Goal: Communication & Community: Answer question/provide support

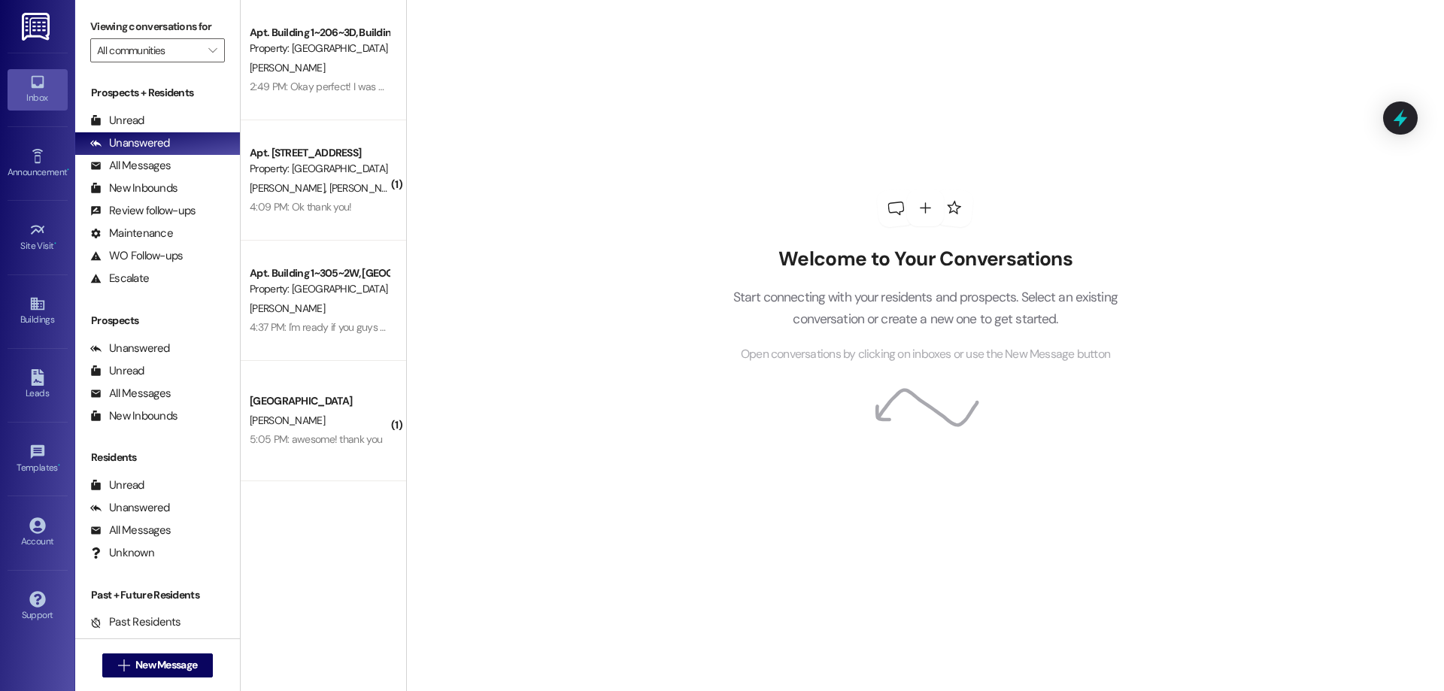
click at [335, 172] on div "Property: [GEOGRAPHIC_DATA]" at bounding box center [319, 169] width 139 height 16
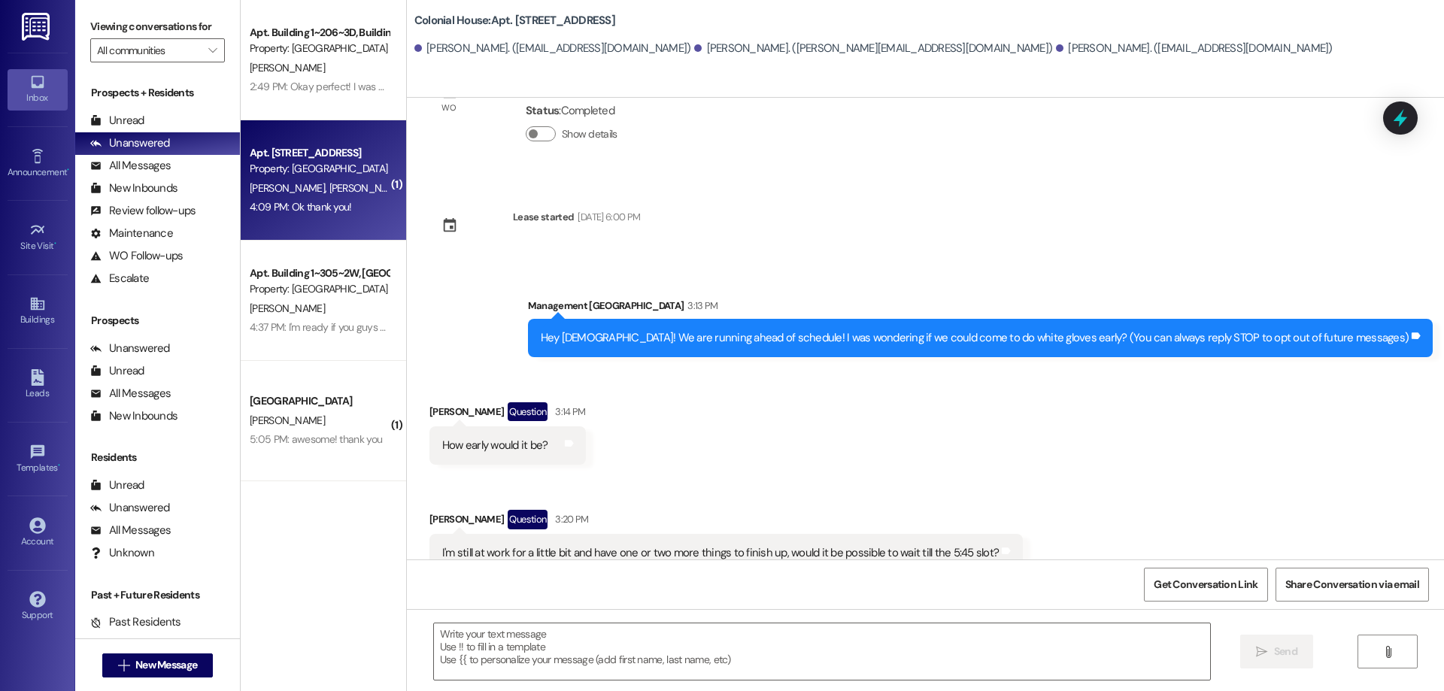
scroll to position [355, 0]
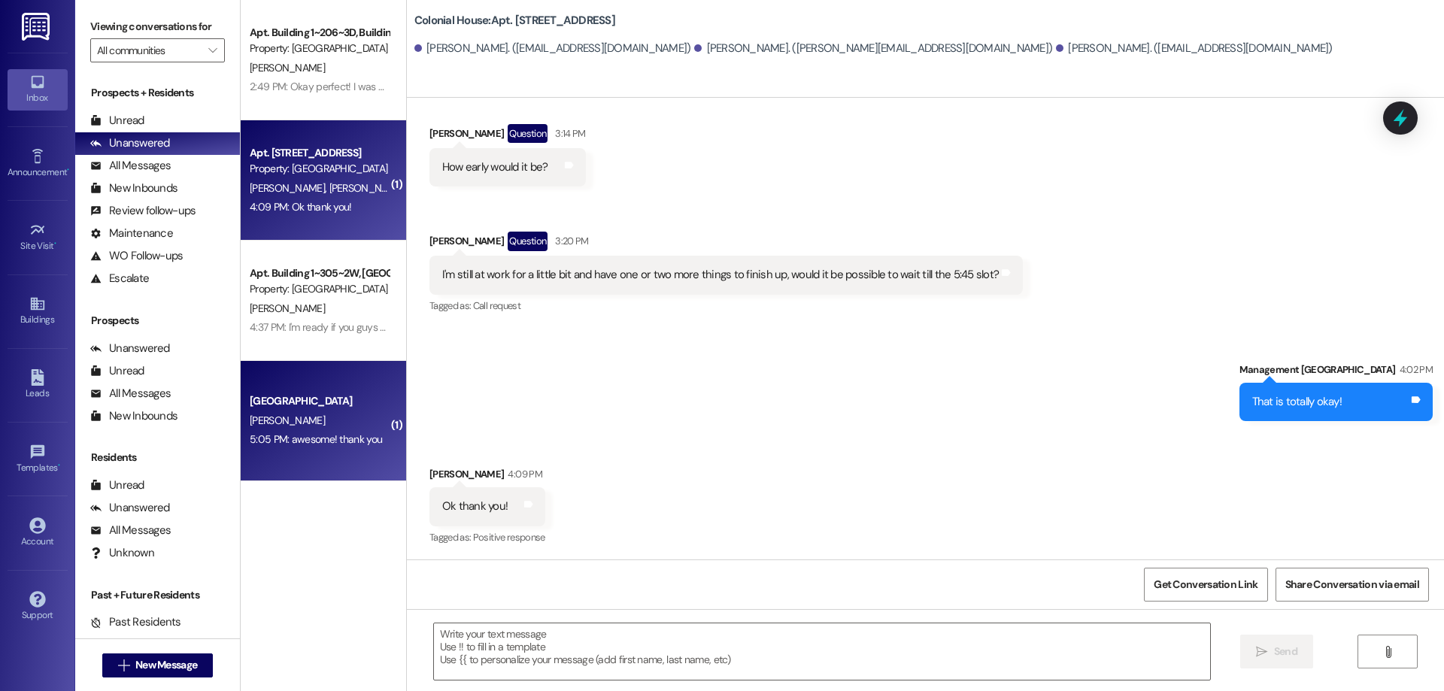
click at [346, 422] on div "[PERSON_NAME]" at bounding box center [319, 420] width 142 height 19
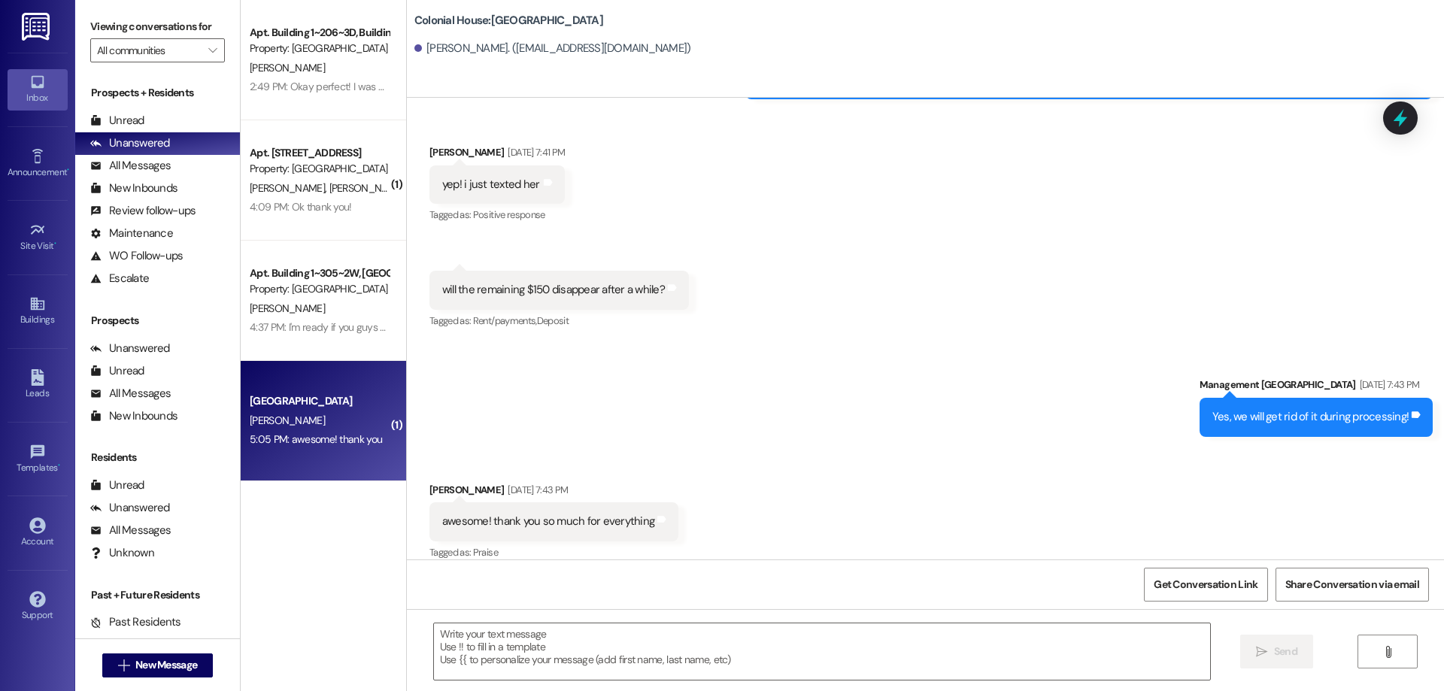
scroll to position [6239, 0]
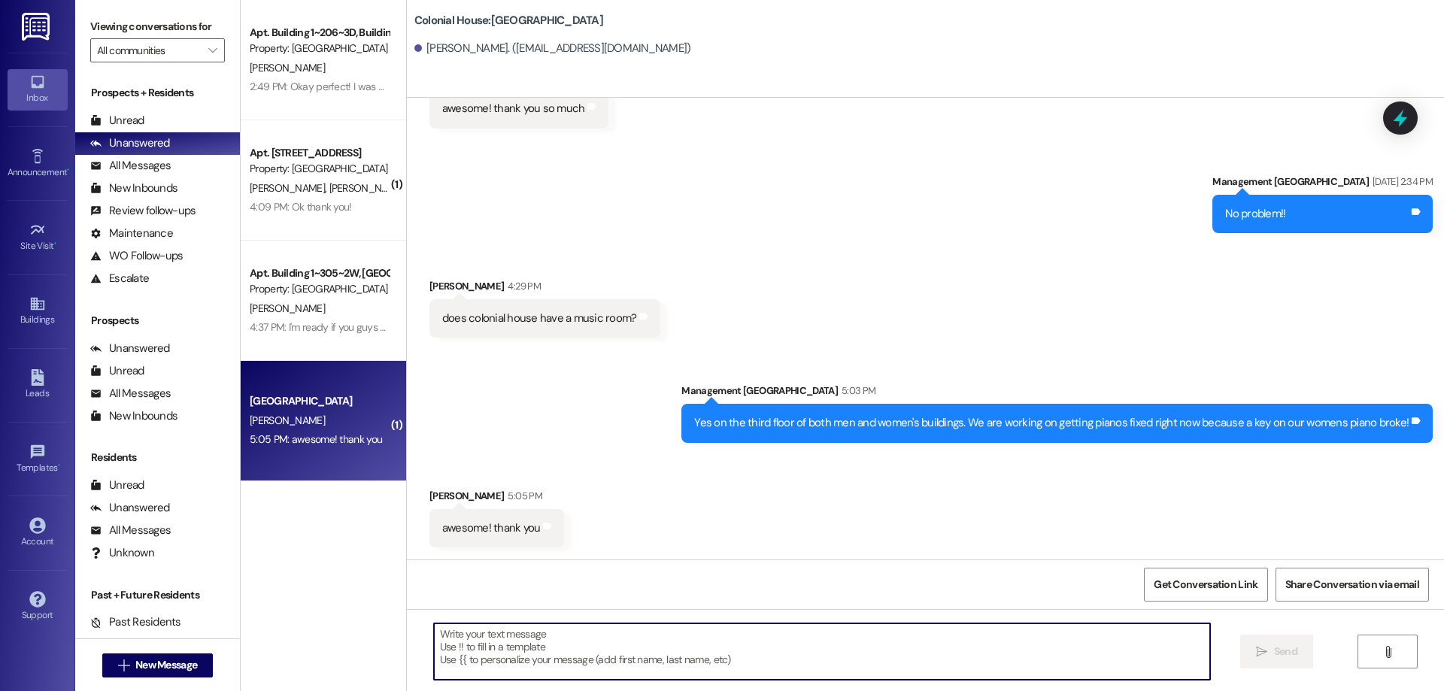
click at [684, 663] on textarea at bounding box center [822, 651] width 776 height 56
click at [698, 640] on textarea "Of course! And the doors are" at bounding box center [822, 651] width 776 height 56
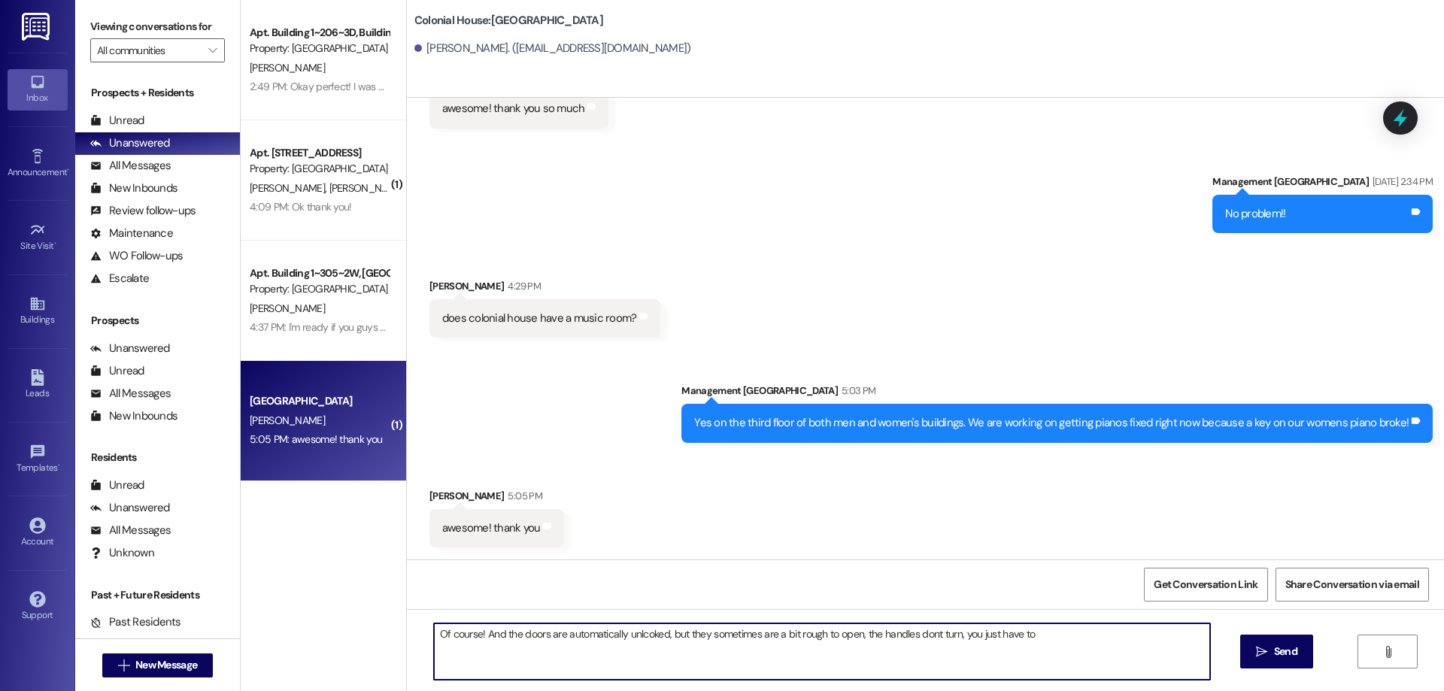
drag, startPoint x: 625, startPoint y: 633, endPoint x: 733, endPoint y: 341, distance: 311.3
click at [733, 339] on div "Received [STREET_ADDRESS][PERSON_NAME]:29 PM does colonial house have a music r…" at bounding box center [925, 296] width 1037 height 105
click at [1047, 636] on textarea "Of course! And the doors are automatically unlocked, but they sometimes are a b…" at bounding box center [822, 651] width 776 height 56
type textarea "Of course! And the doors are automatically unlocked, but they sometimes are a b…"
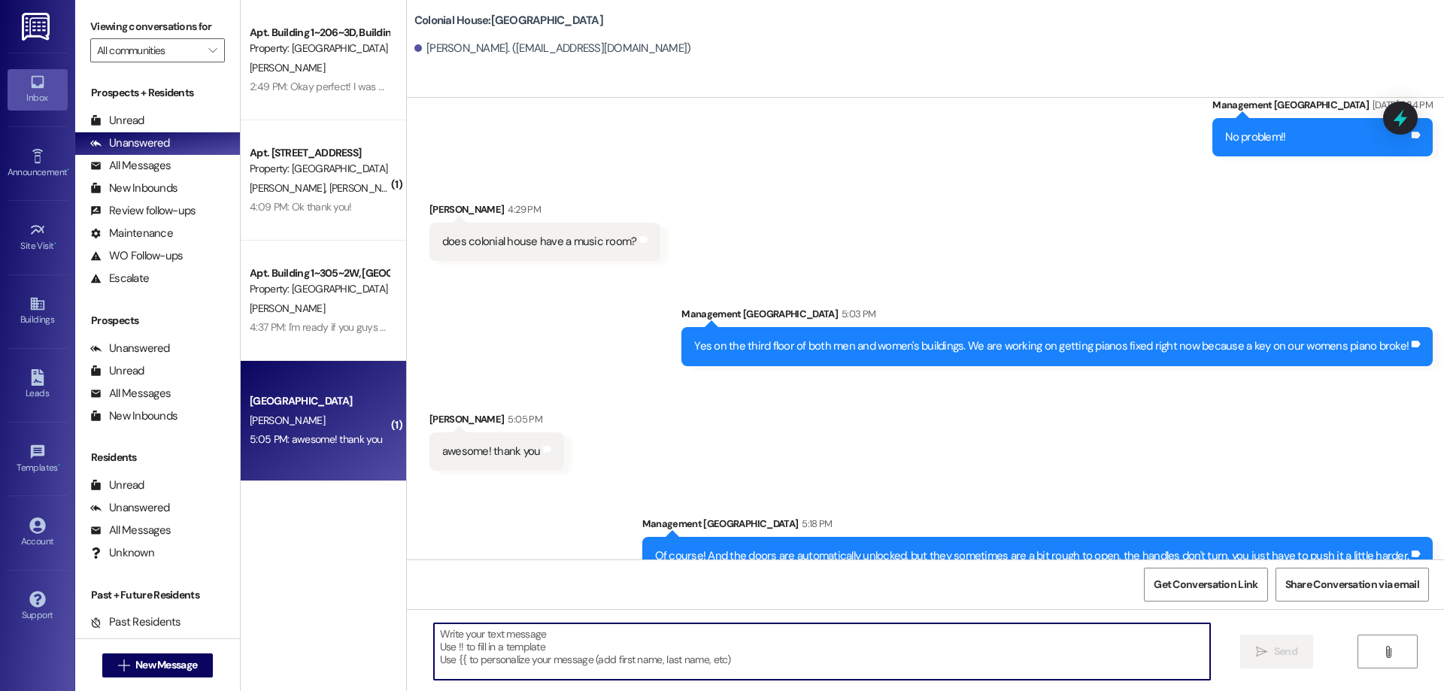
scroll to position [6343, 0]
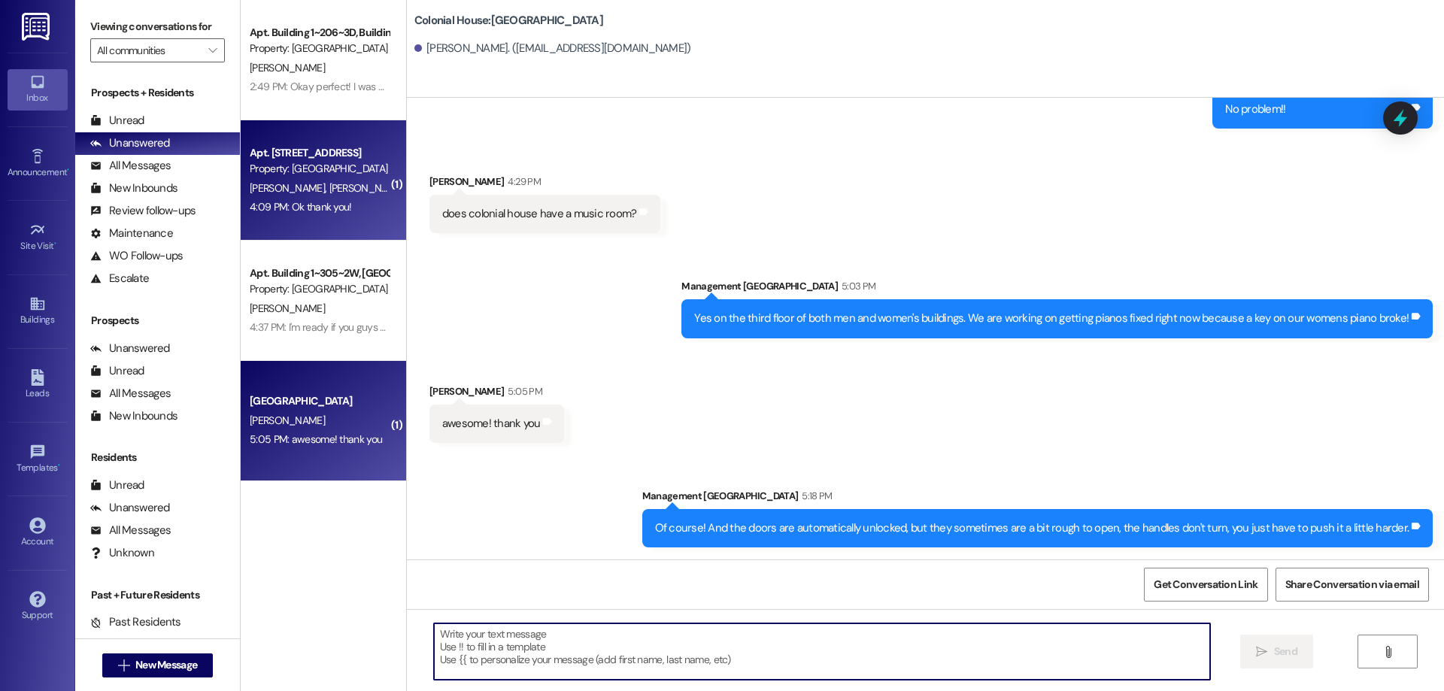
click at [331, 156] on div "Apt. [STREET_ADDRESS]" at bounding box center [319, 153] width 139 height 16
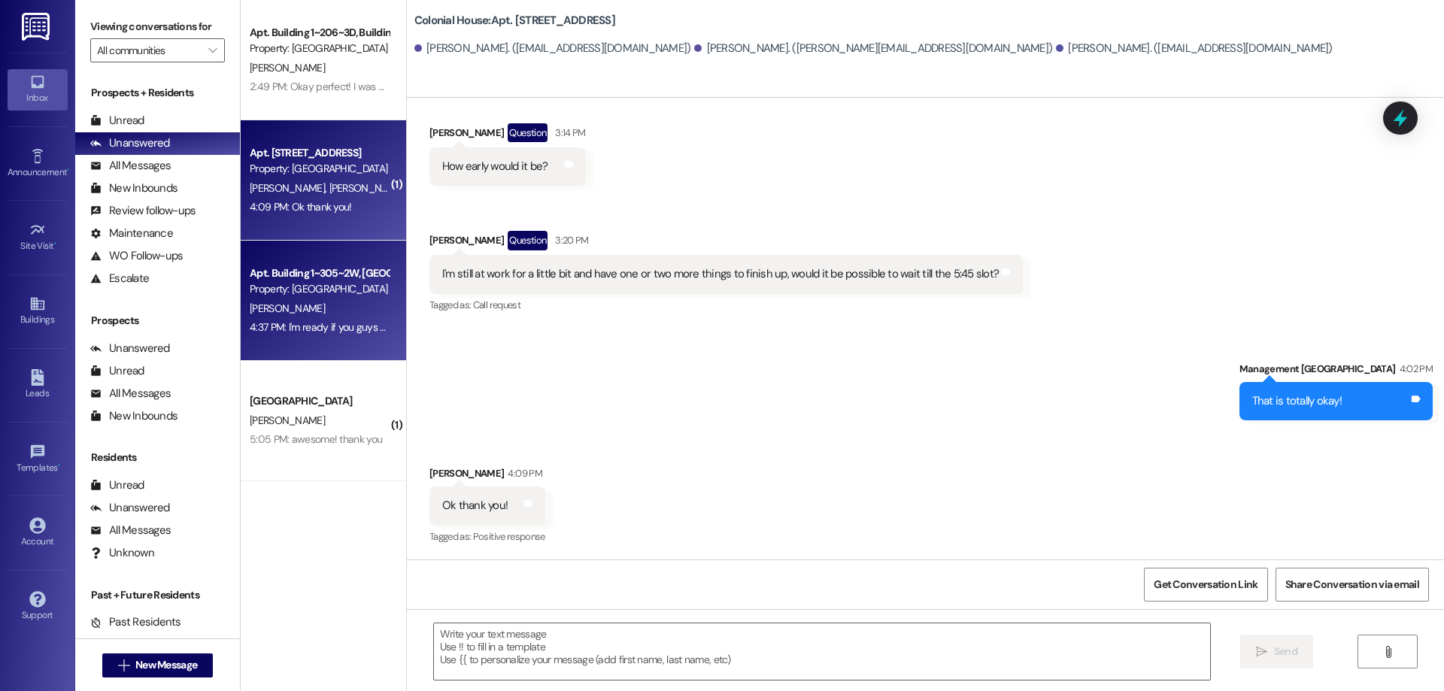
scroll to position [356, 0]
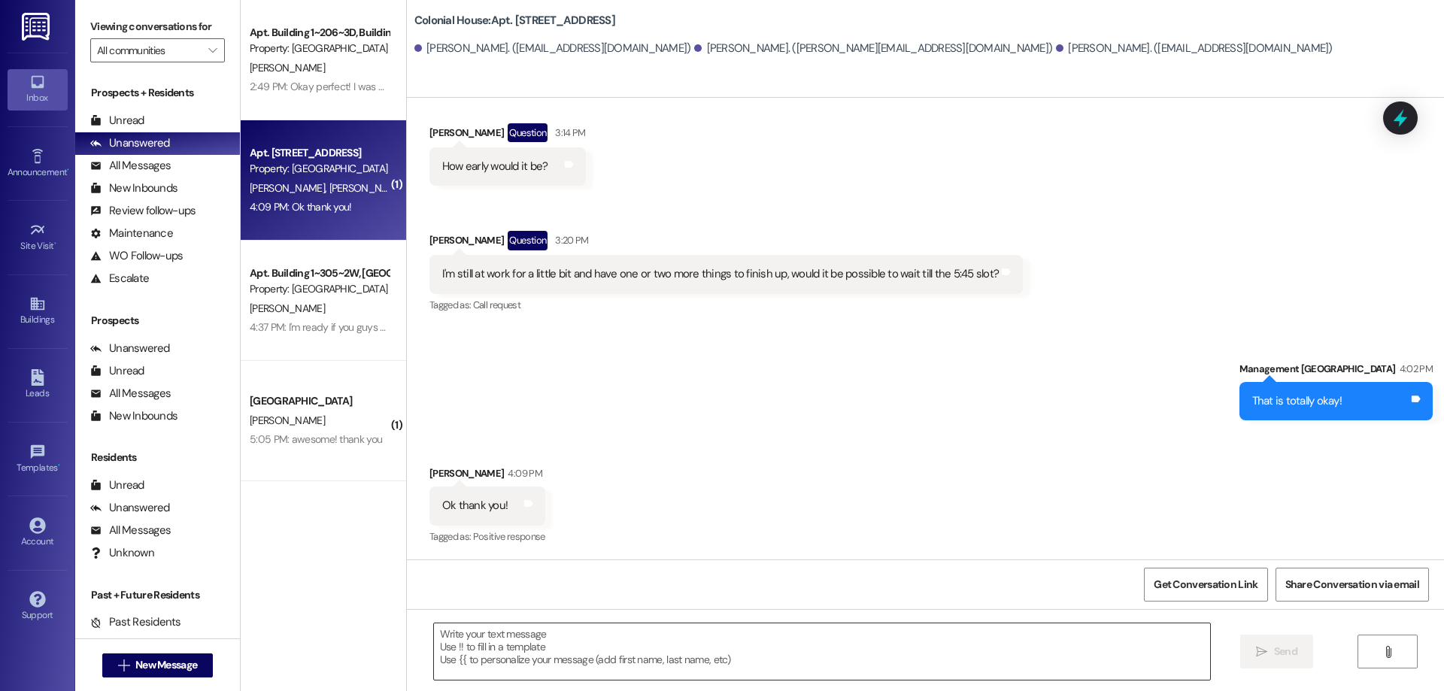
click at [899, 658] on textarea at bounding box center [822, 651] width 776 height 56
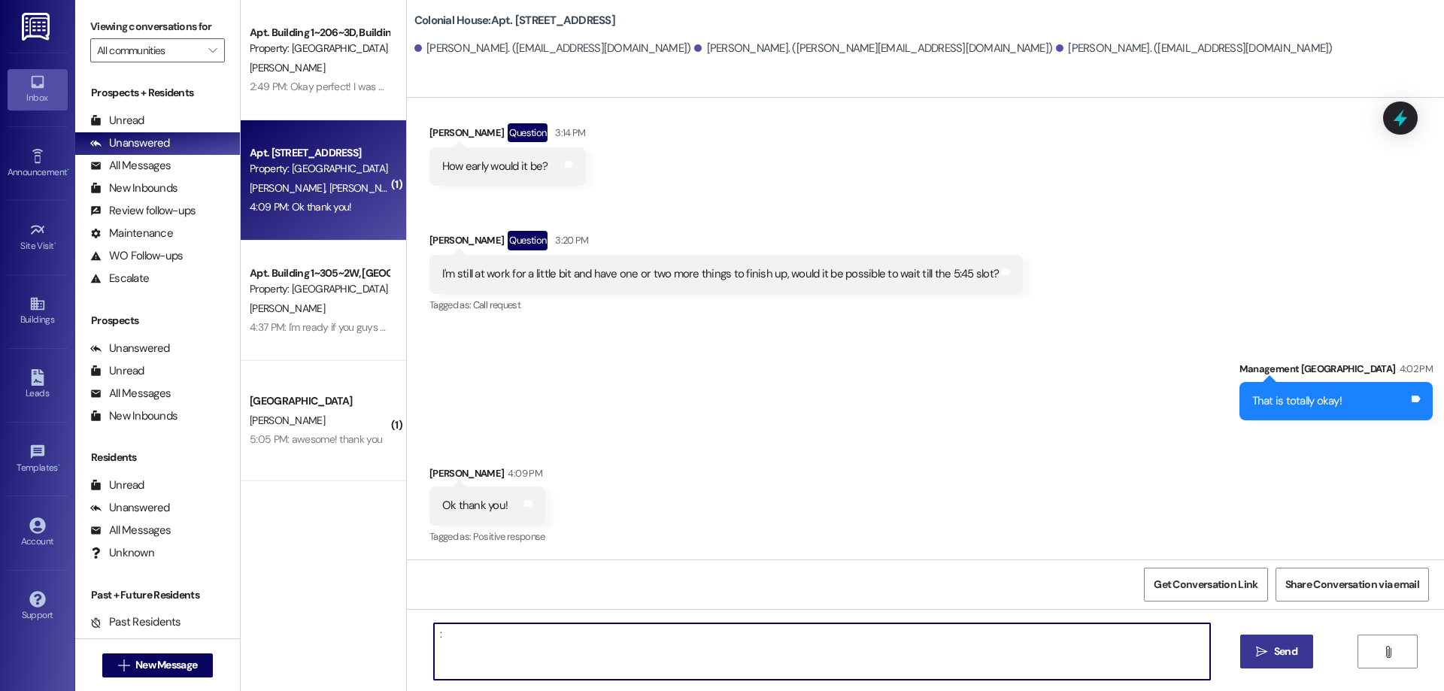
type textarea ":)"
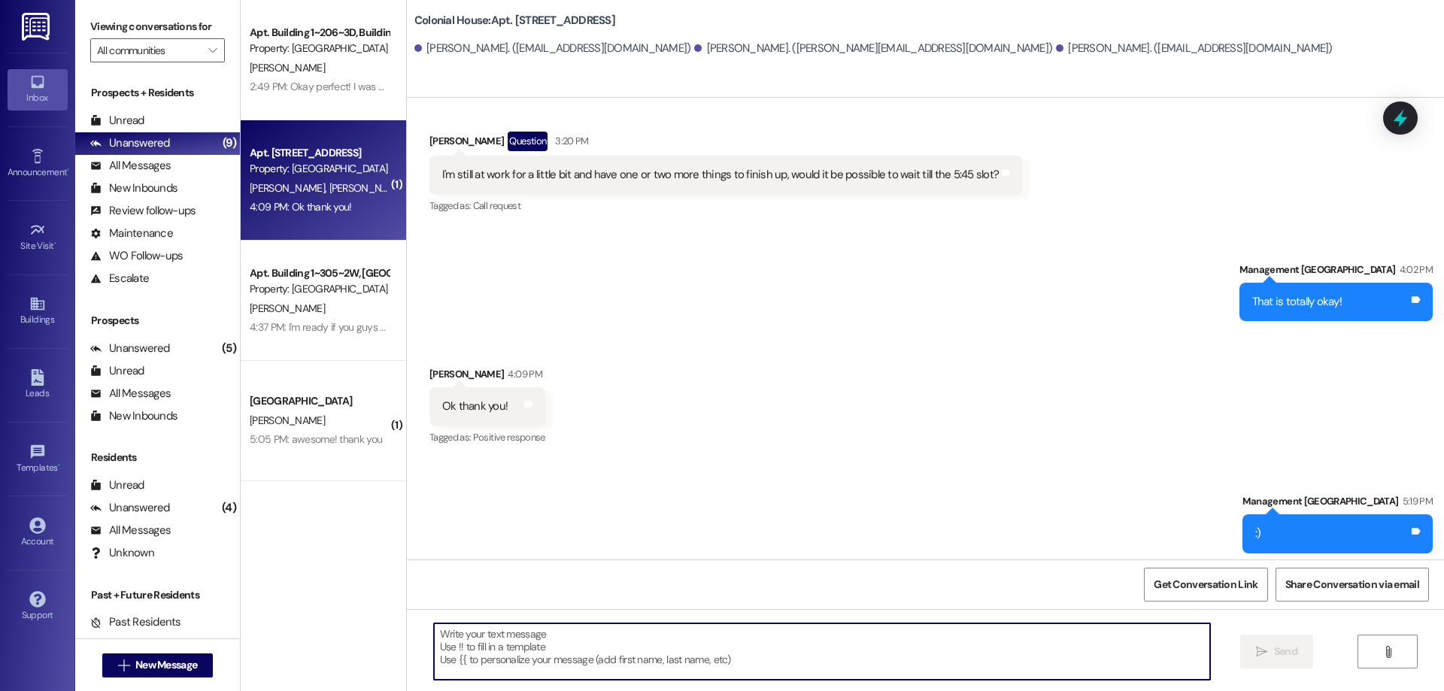
scroll to position [461, 0]
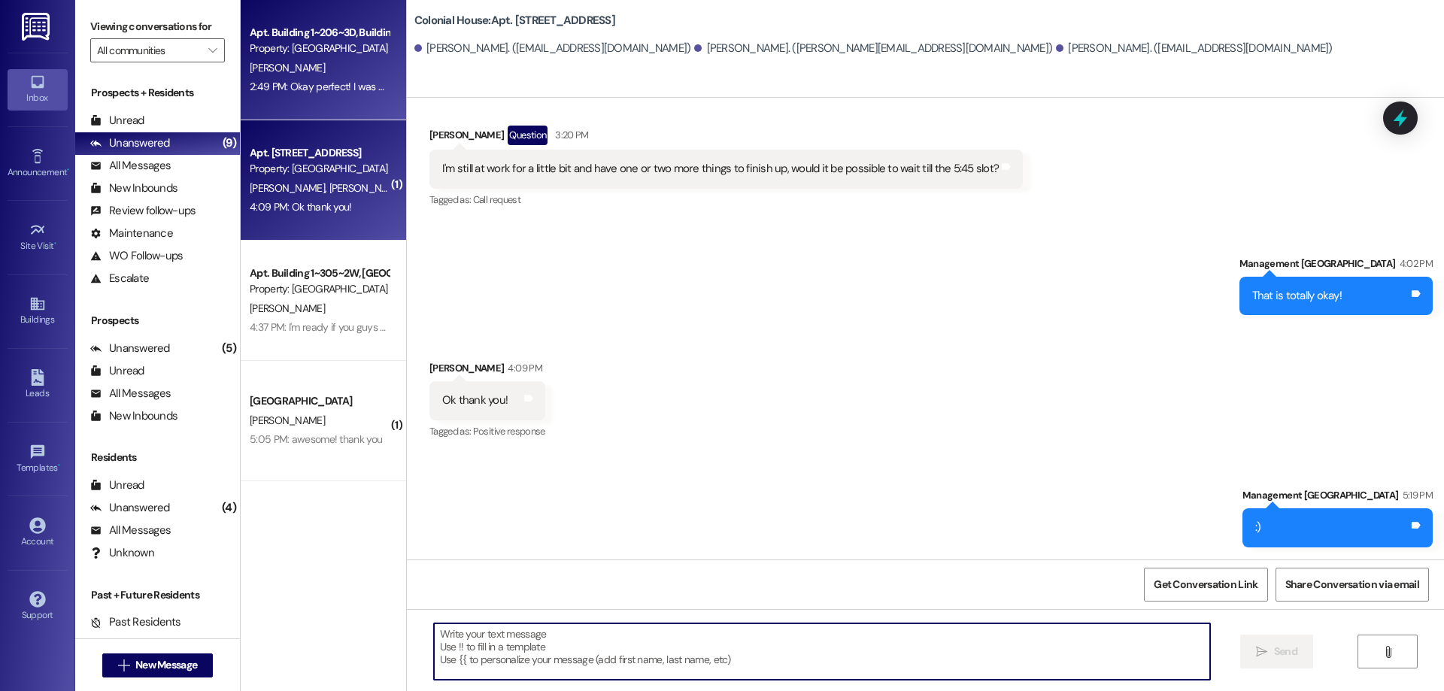
click at [333, 78] on div "2:49 PM: Okay perfect! I was out of the house, but now I'm avaliable whenever y…" at bounding box center [319, 86] width 142 height 19
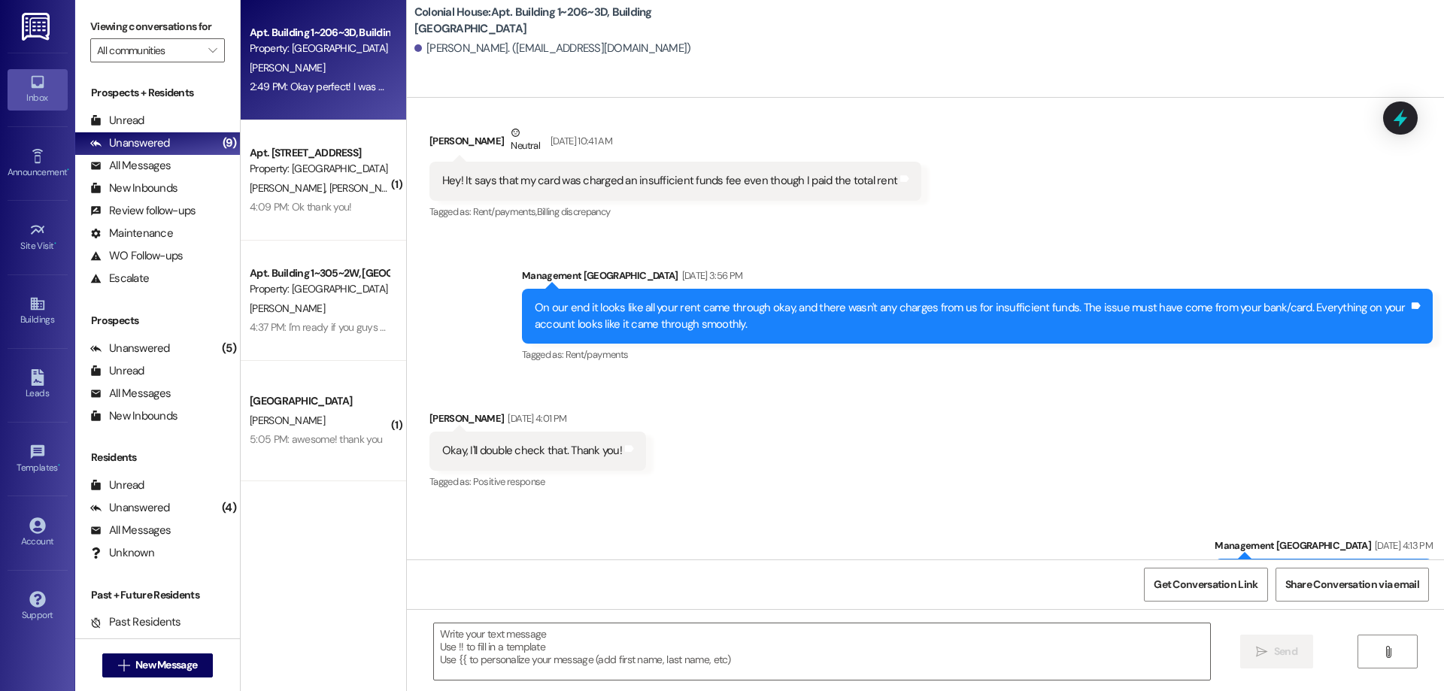
scroll to position [12367, 0]
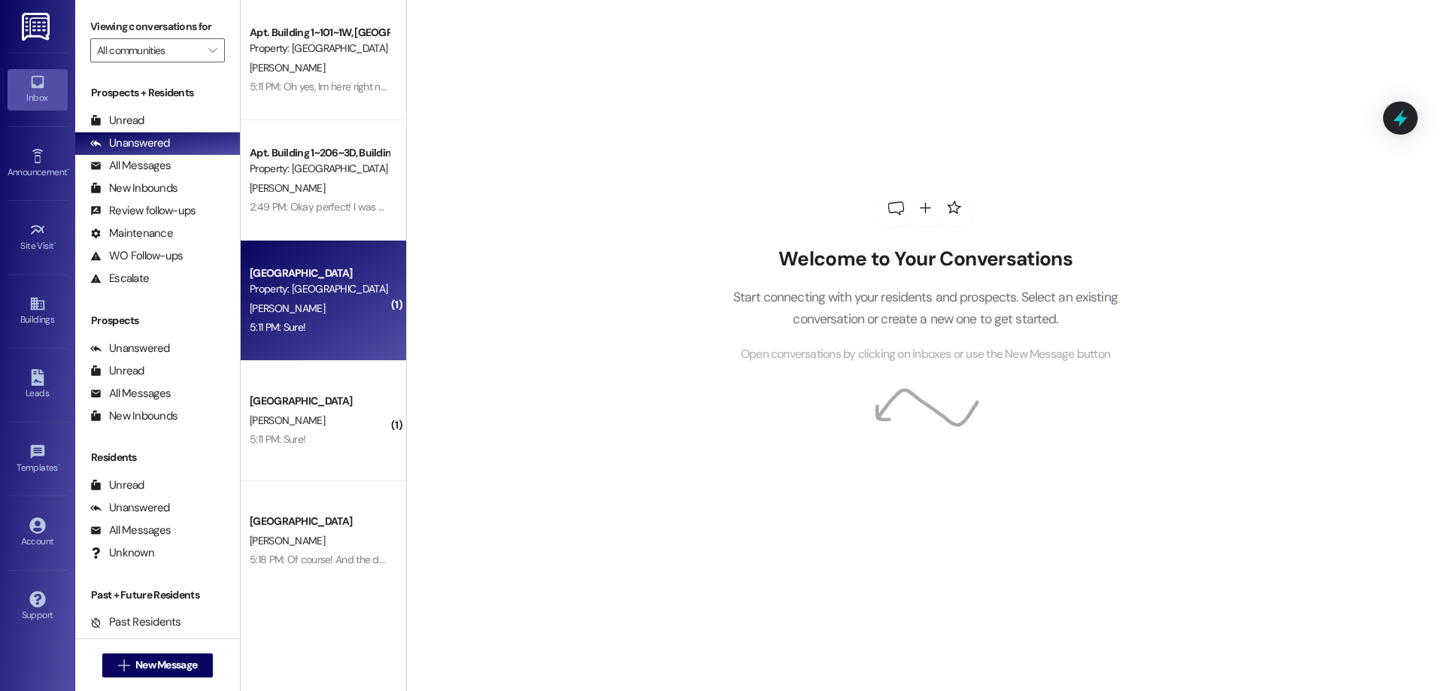
click at [338, 310] on div "C. Banks" at bounding box center [319, 308] width 142 height 19
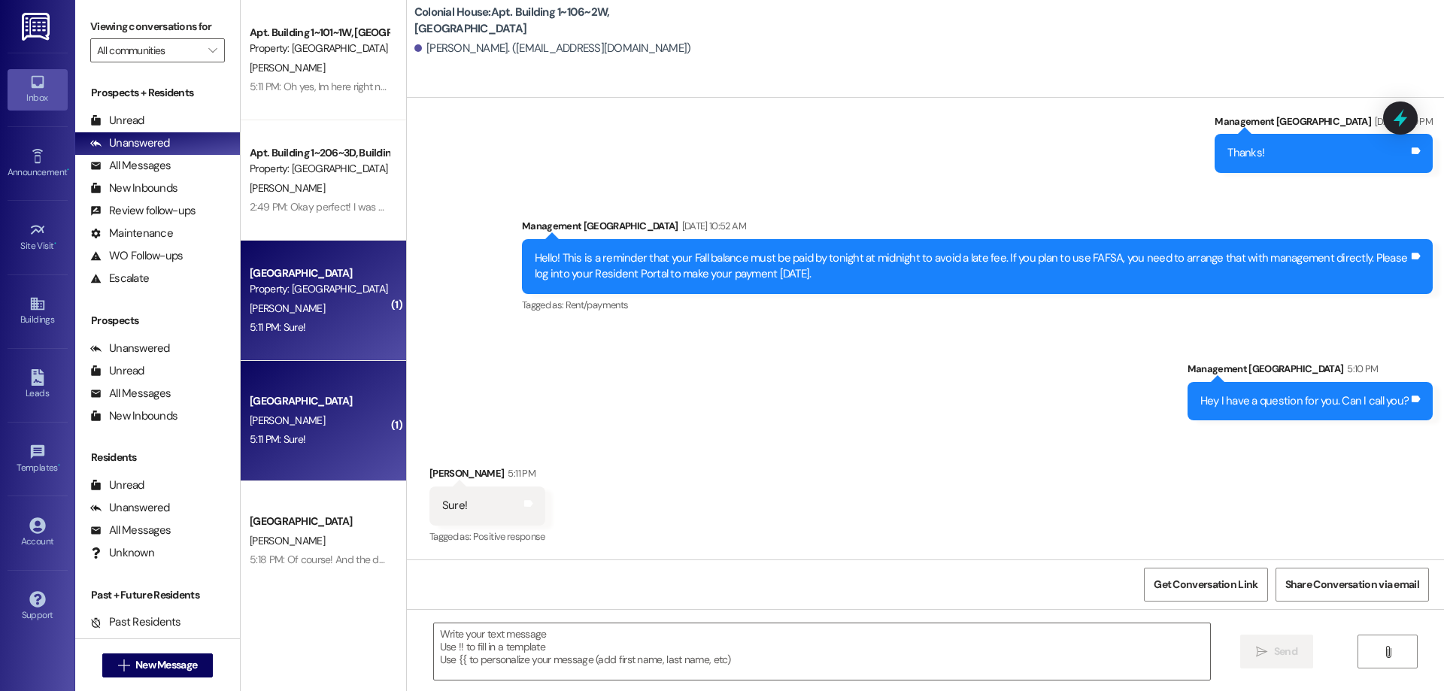
scroll to position [22470, 0]
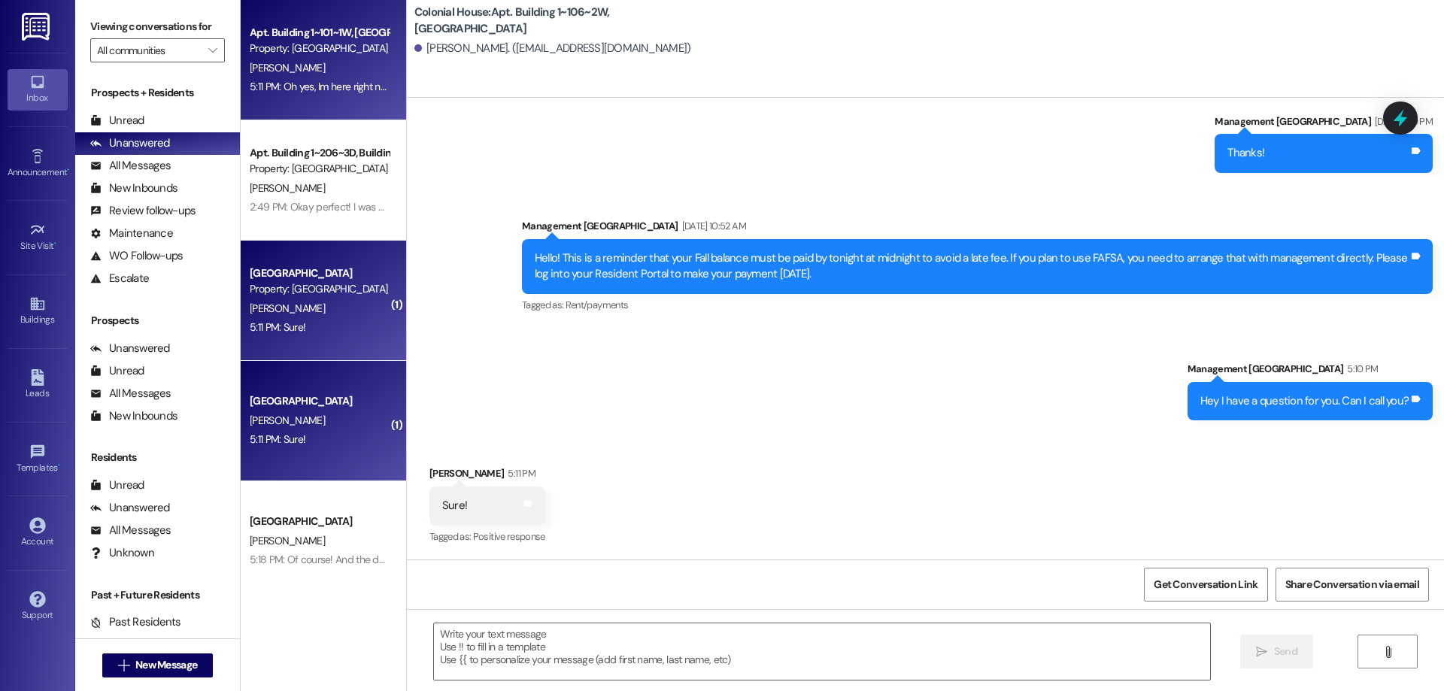
click at [335, 111] on div "Apt. Building 1~101~1W, Building 1 Colonial House Property: Colonial House B. L…" at bounding box center [323, 60] width 165 height 120
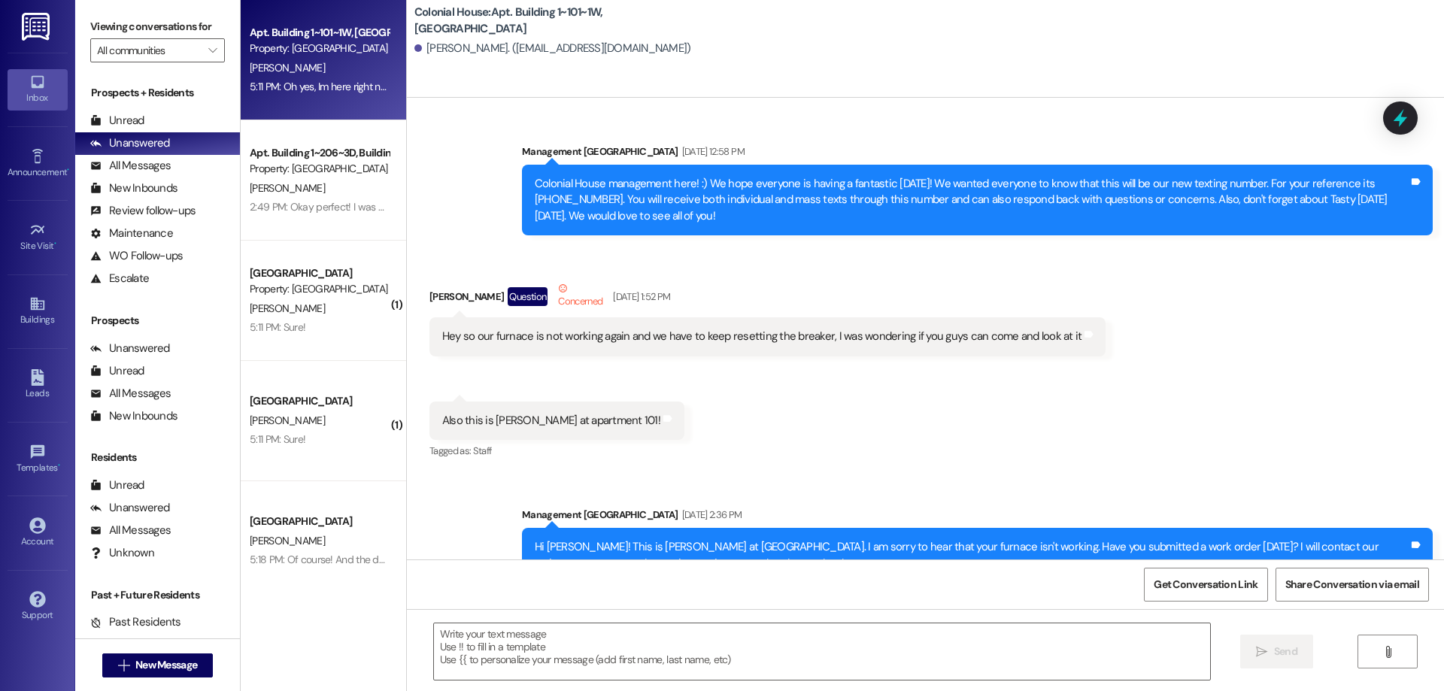
scroll to position [77022, 0]
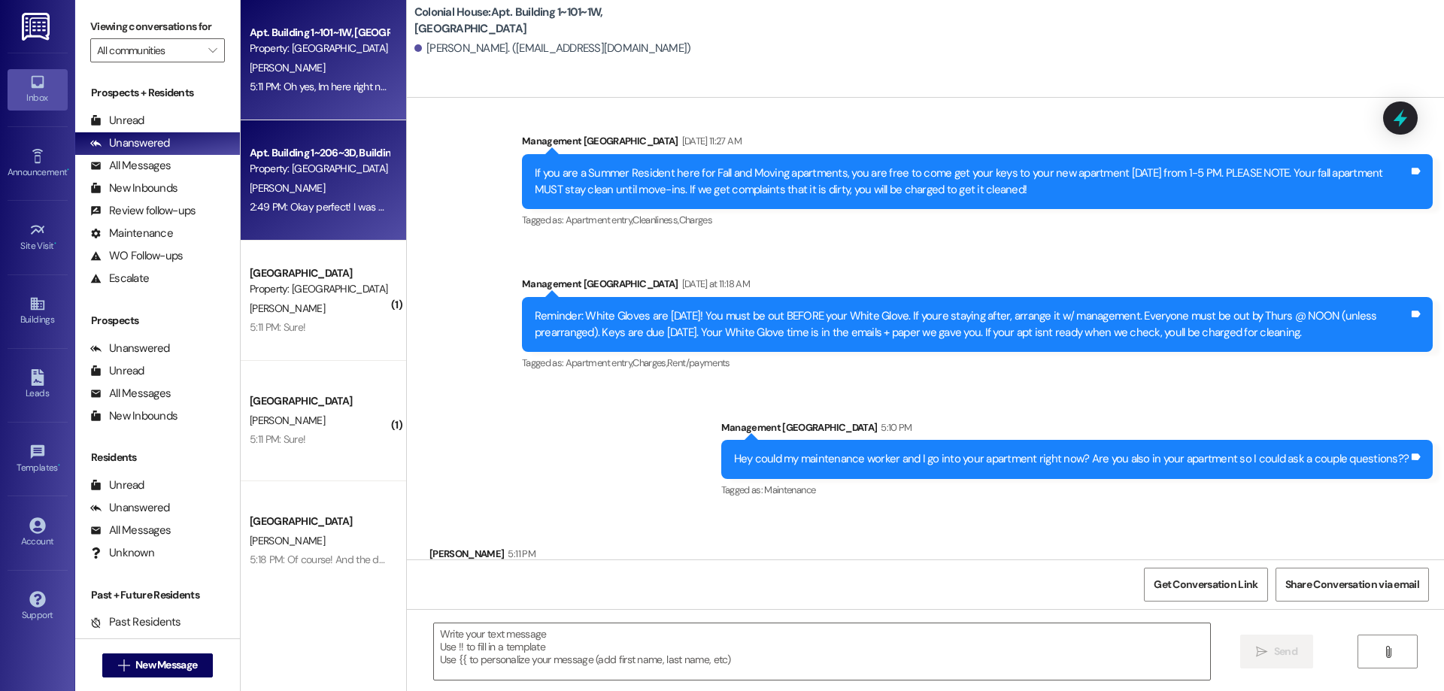
click at [250, 192] on span "[PERSON_NAME]" at bounding box center [287, 188] width 75 height 14
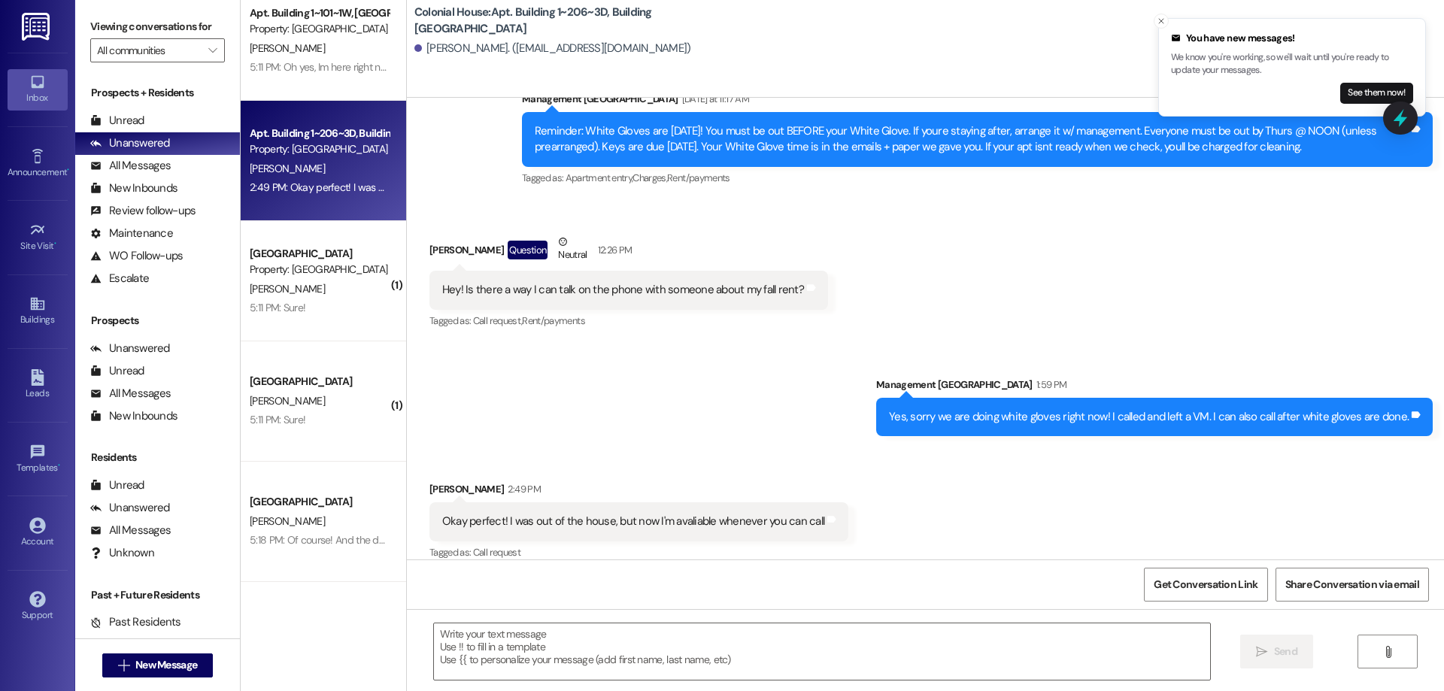
scroll to position [8, 0]
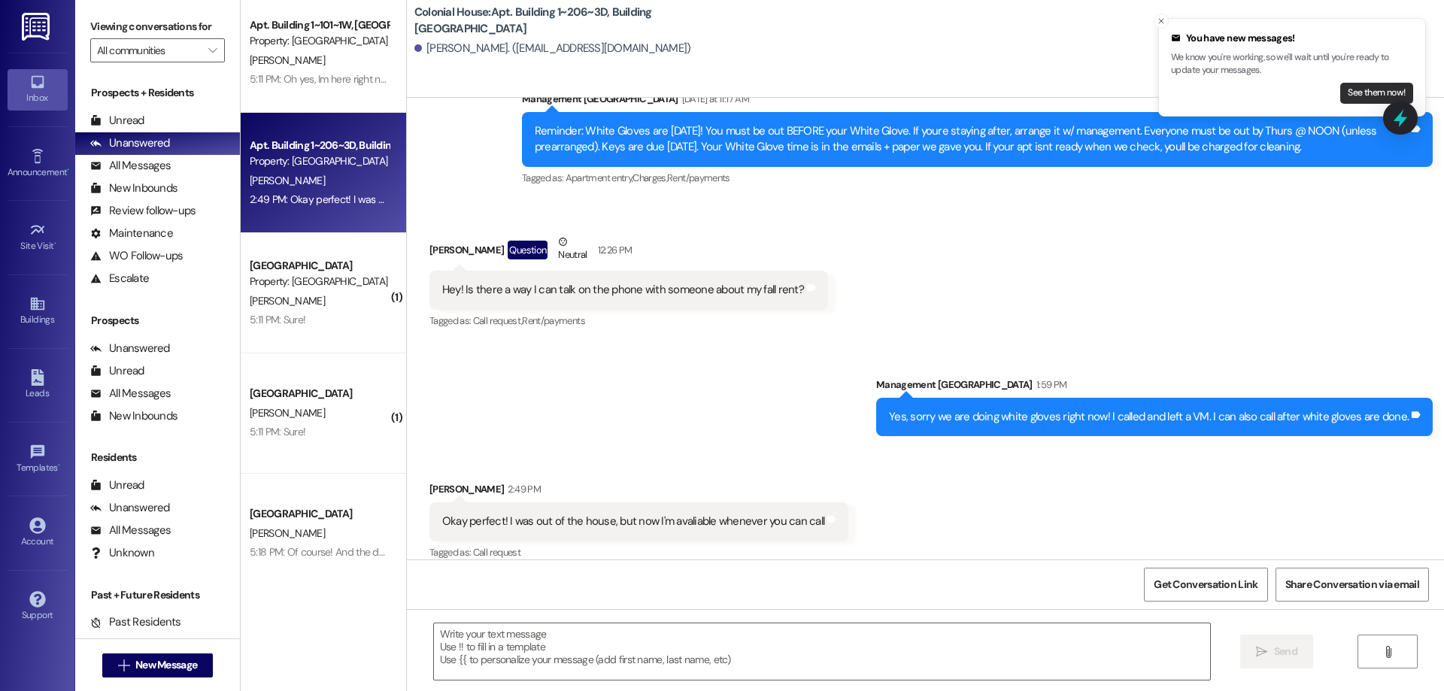
click at [1357, 96] on button "See them now!" at bounding box center [1376, 93] width 73 height 21
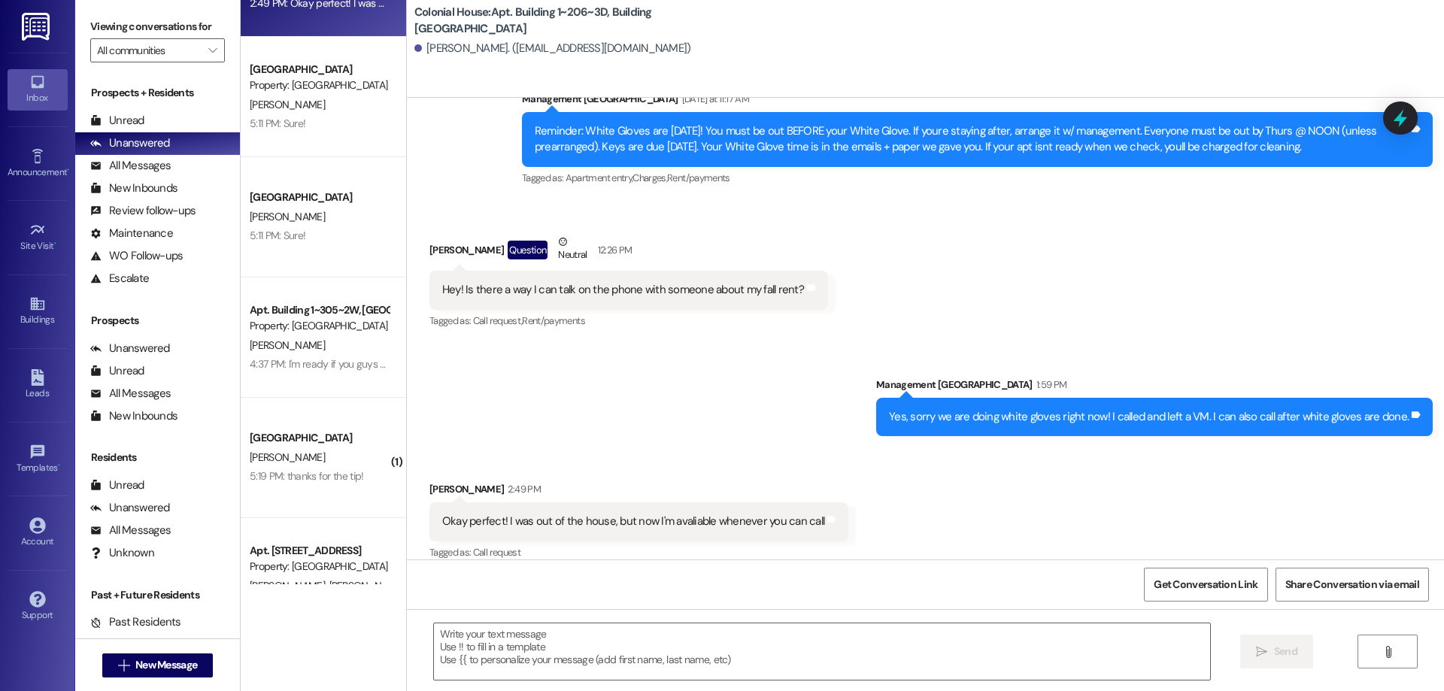
scroll to position [258, 0]
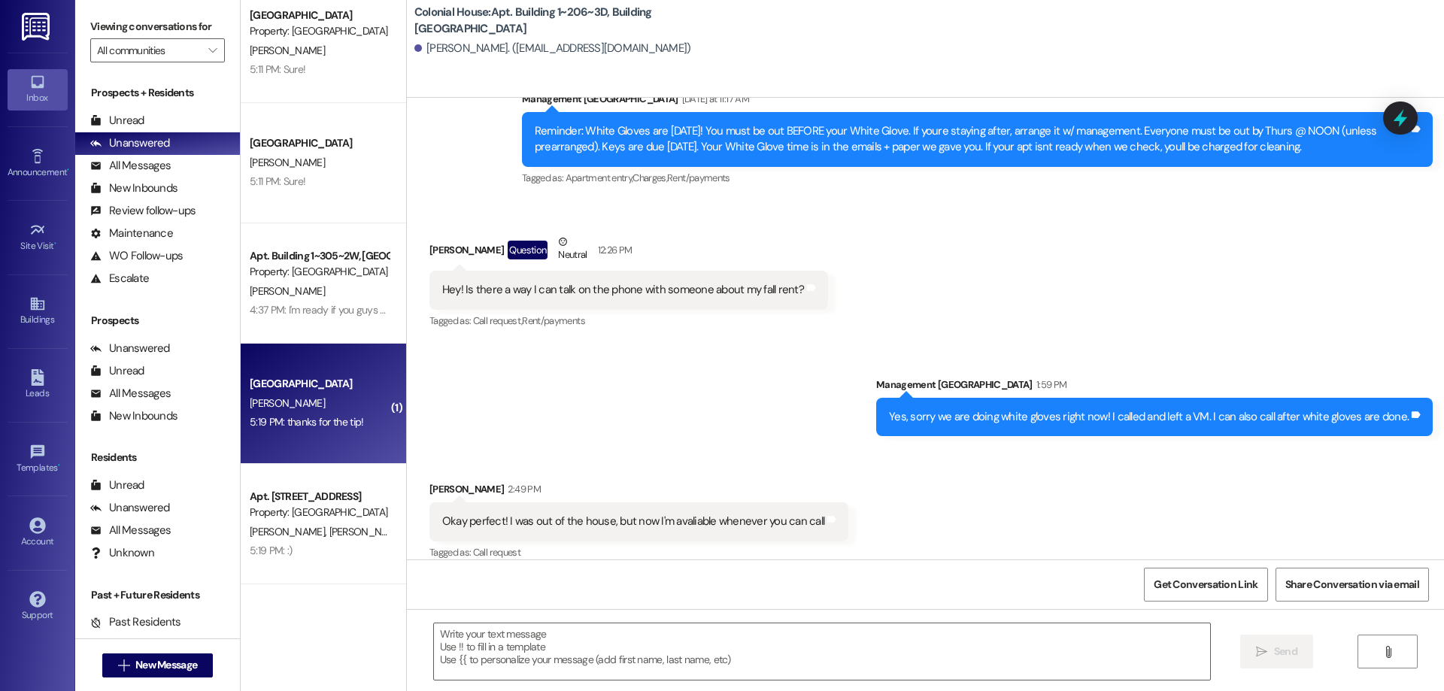
click at [362, 409] on div "[PERSON_NAME]" at bounding box center [319, 403] width 142 height 19
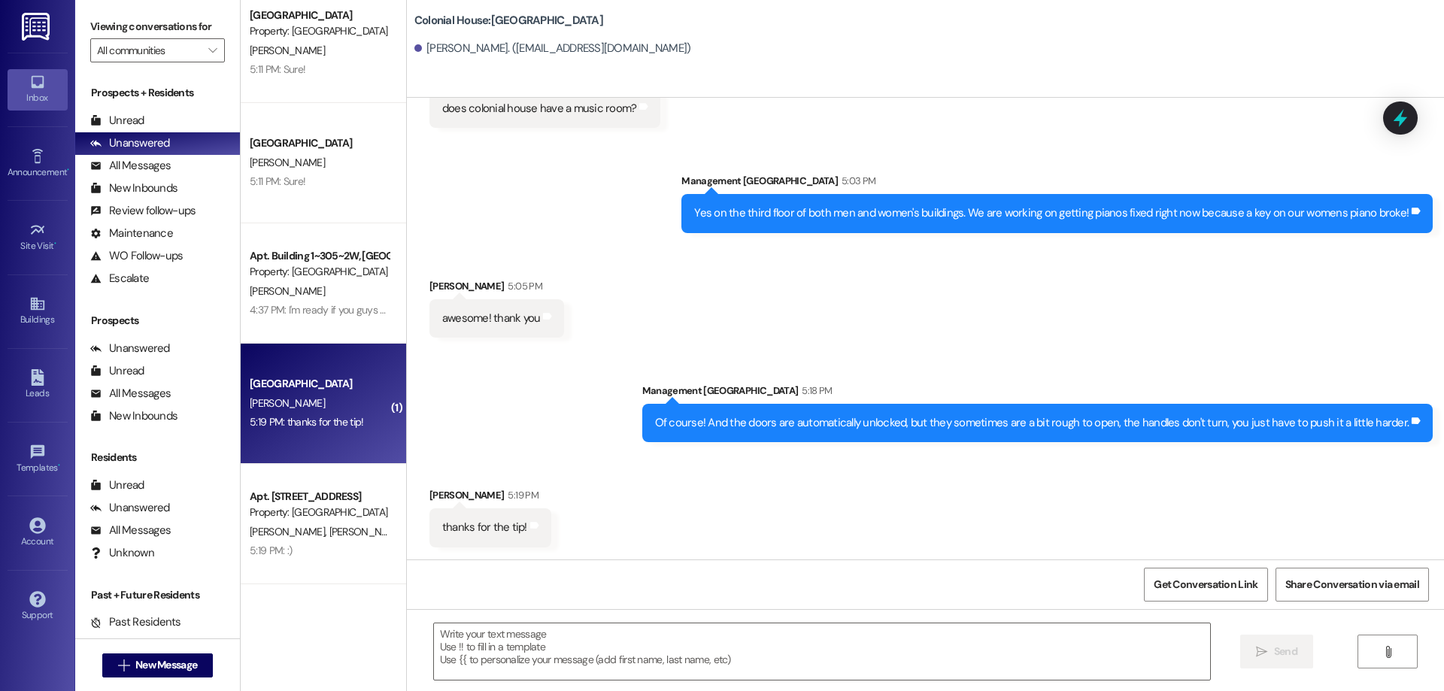
scroll to position [6448, 0]
click at [816, 642] on textarea at bounding box center [822, 651] width 776 height 56
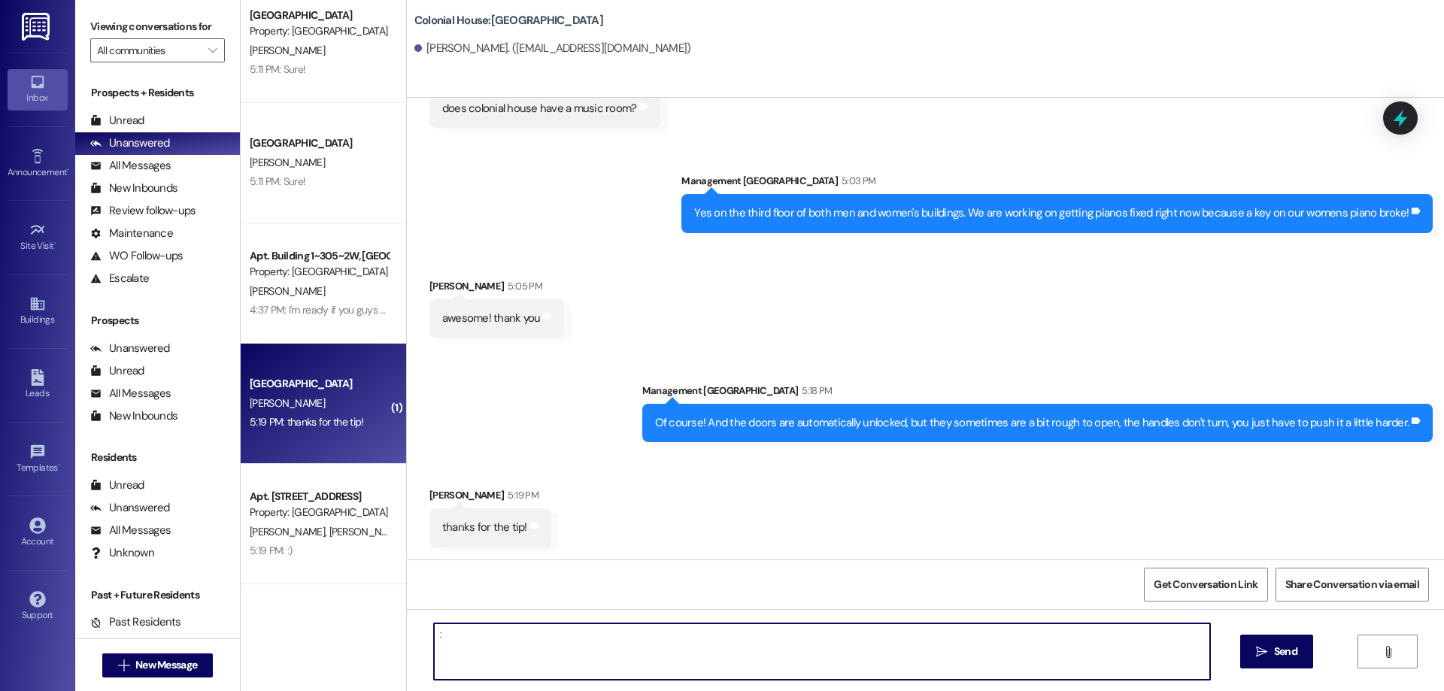
type textarea ":D"
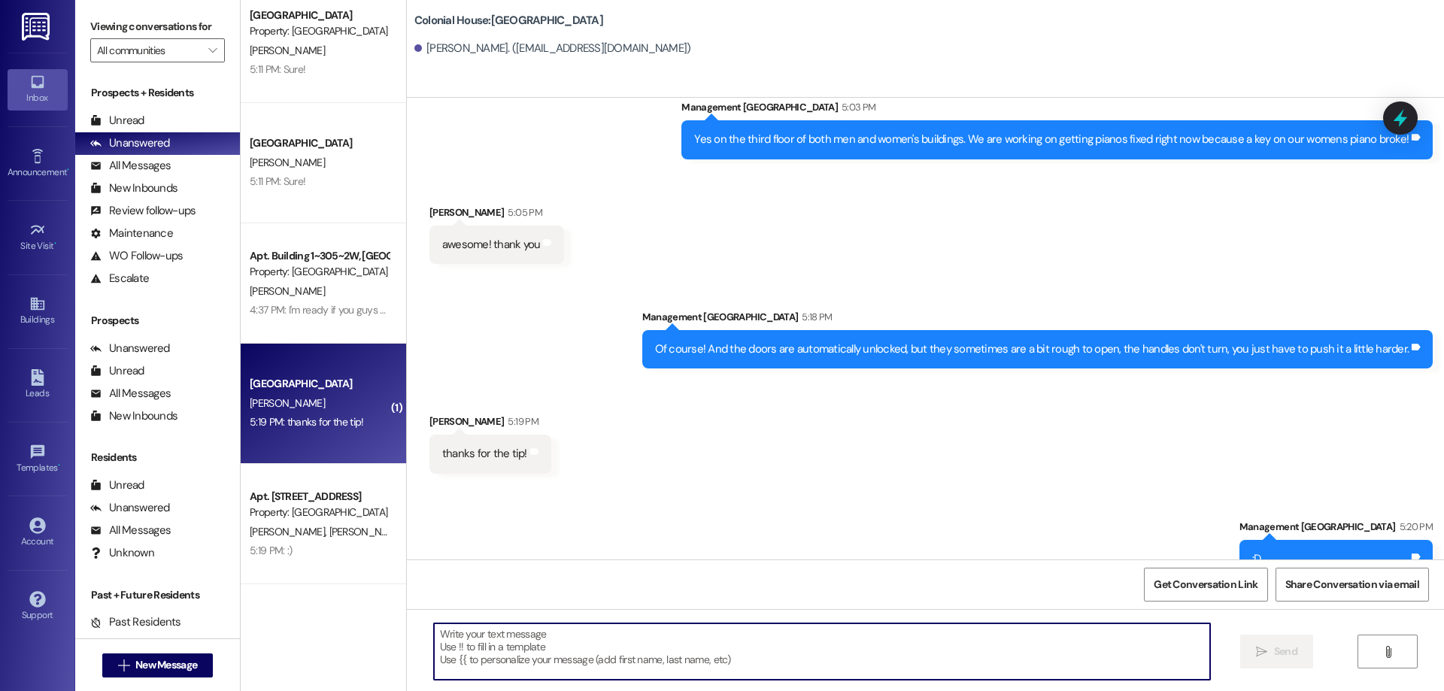
scroll to position [6553, 0]
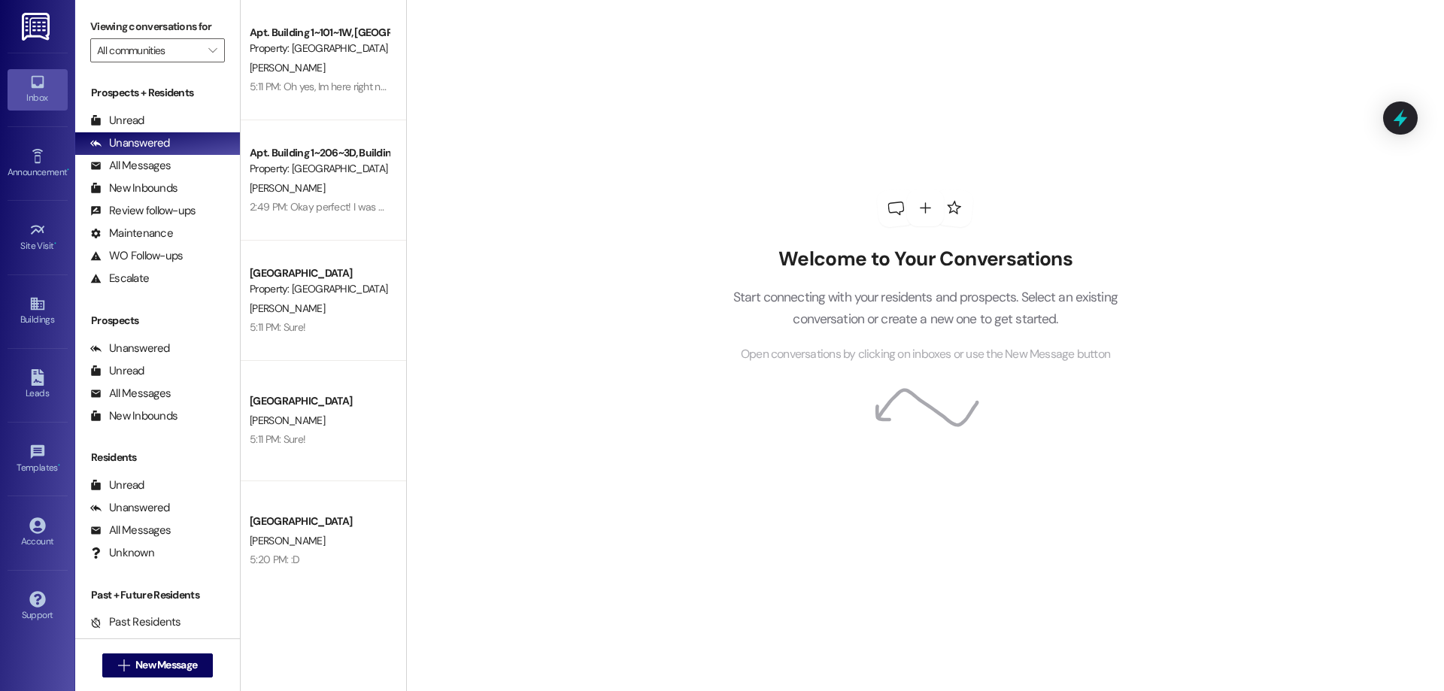
scroll to position [258, 0]
